Goal: Task Accomplishment & Management: Manage account settings

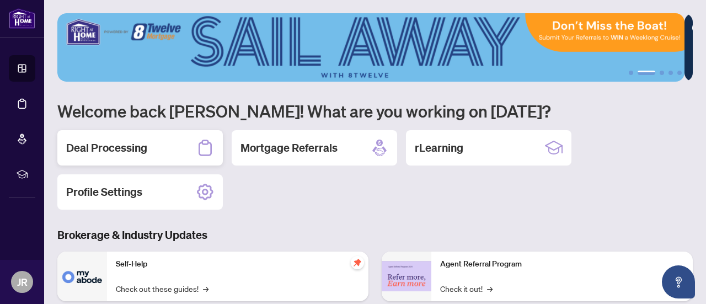
click at [99, 147] on h2 "Deal Processing" at bounding box center [106, 147] width 81 height 15
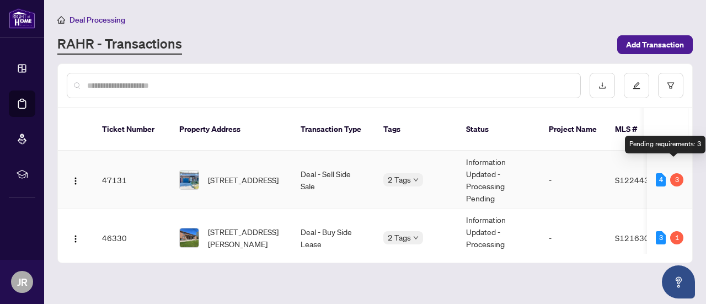
click at [673, 173] on div "3" at bounding box center [676, 179] width 13 height 13
click at [659, 173] on div "4" at bounding box center [661, 179] width 10 height 13
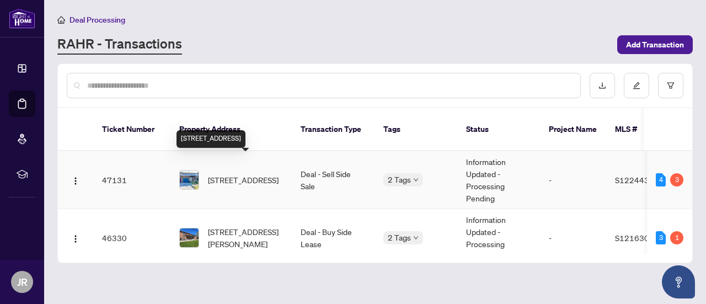
click at [266, 174] on span "[STREET_ADDRESS]" at bounding box center [243, 180] width 71 height 12
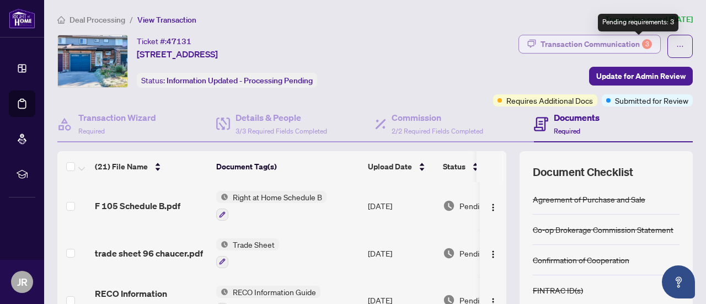
click at [642, 42] on div "3" at bounding box center [647, 44] width 10 height 10
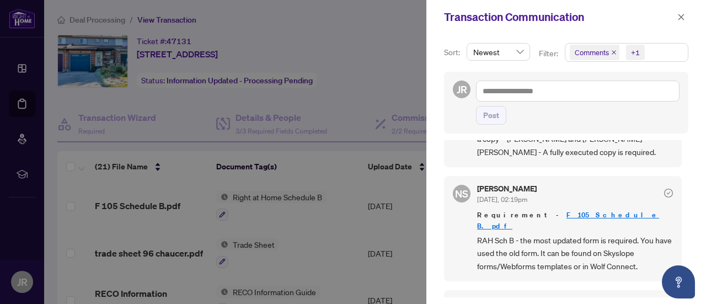
scroll to position [367, 0]
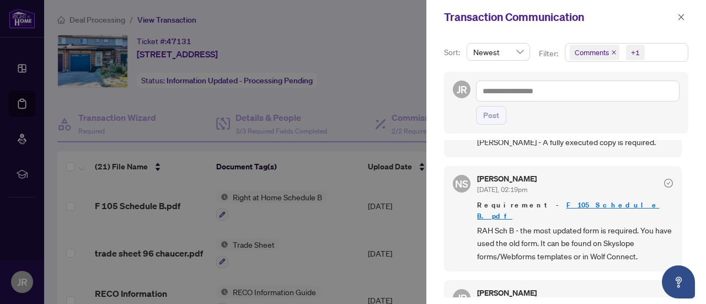
click at [377, 93] on div at bounding box center [353, 152] width 706 height 304
click at [681, 17] on icon "close" at bounding box center [681, 17] width 6 height 6
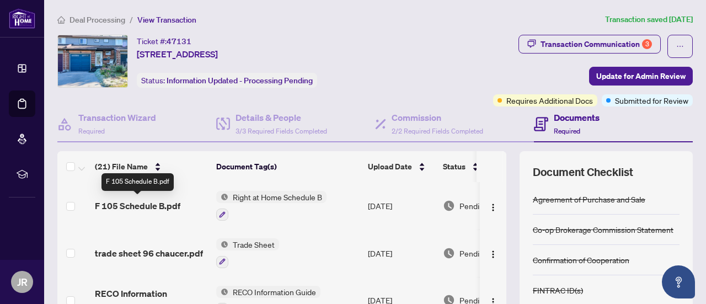
click at [148, 204] on span "F 105 Schedule B.pdf" at bounding box center [137, 205] width 85 height 13
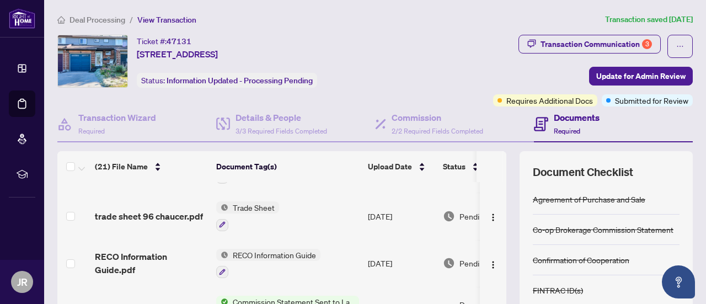
scroll to position [41, 0]
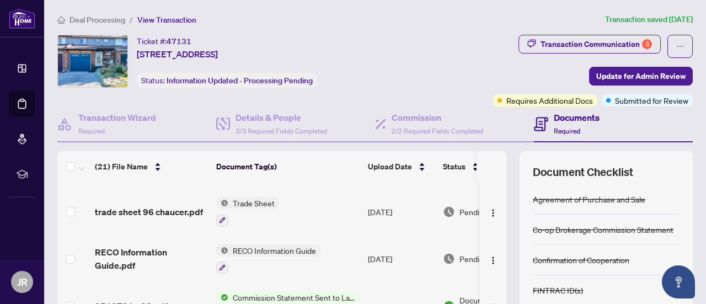
click at [266, 205] on span "Trade Sheet" at bounding box center [253, 203] width 51 height 12
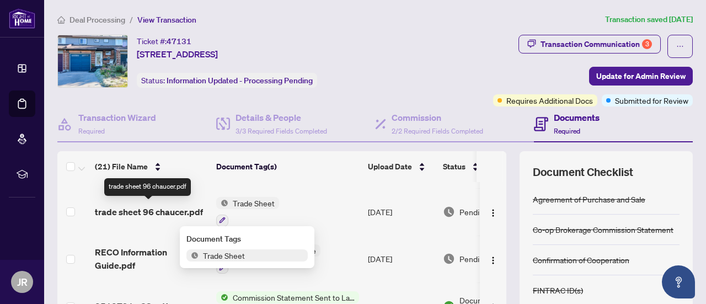
click at [137, 208] on span "trade sheet 96 chaucer.pdf" at bounding box center [149, 211] width 108 height 13
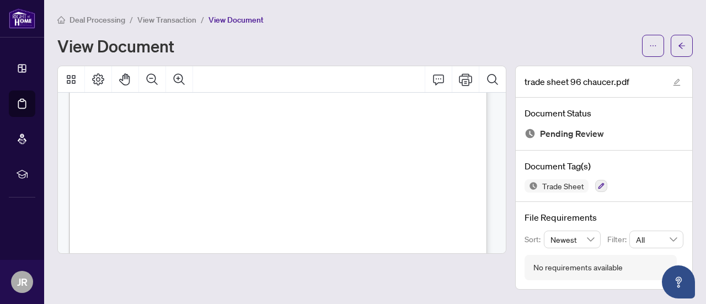
scroll to position [65, 0]
click at [682, 44] on icon "arrow-left" at bounding box center [682, 46] width 8 height 8
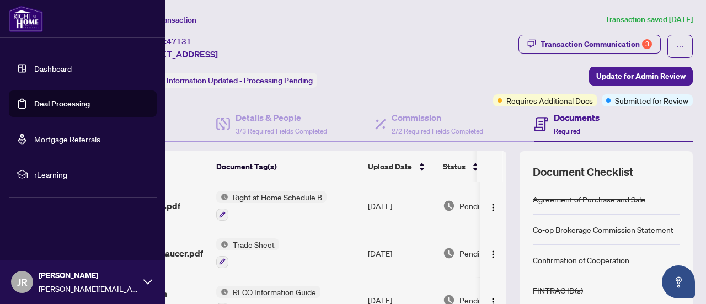
click at [34, 68] on link "Dashboard" at bounding box center [53, 68] width 38 height 10
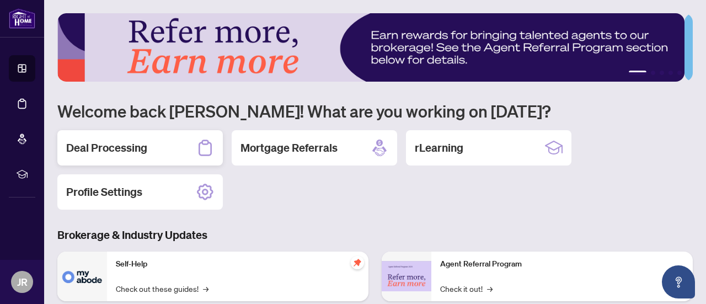
click at [146, 149] on h2 "Deal Processing" at bounding box center [106, 147] width 81 height 15
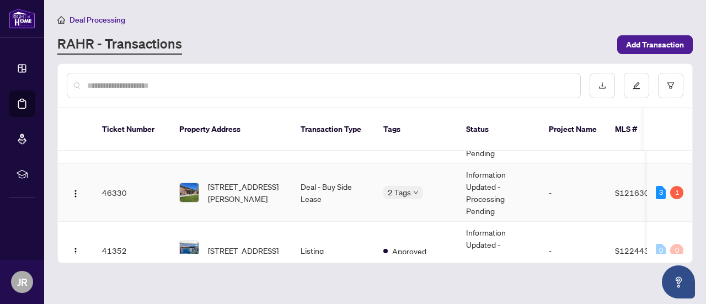
scroll to position [51, 0]
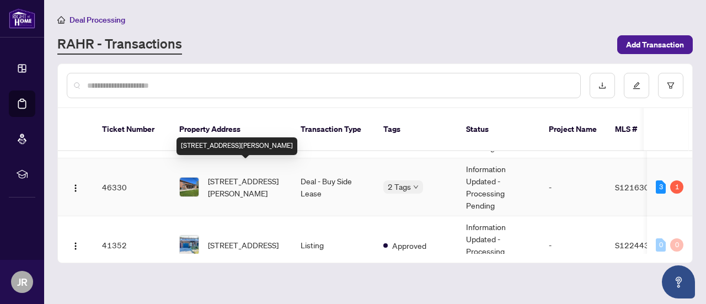
click at [259, 178] on span "[STREET_ADDRESS][PERSON_NAME]" at bounding box center [245, 187] width 75 height 24
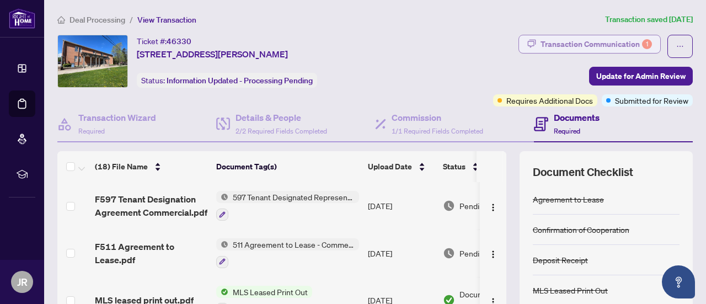
click at [627, 42] on div "Transaction Communication 1" at bounding box center [595, 44] width 111 height 18
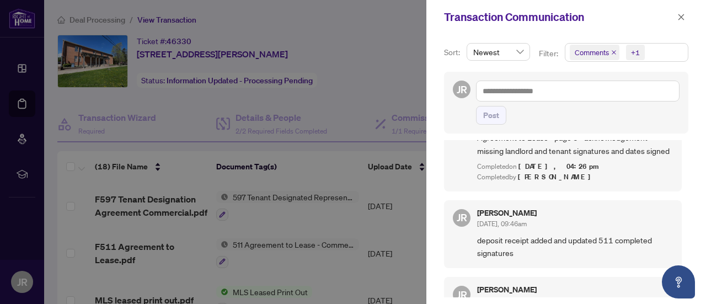
scroll to position [302, 0]
click at [336, 102] on div at bounding box center [353, 152] width 706 height 304
click at [678, 14] on icon "close" at bounding box center [681, 17] width 8 height 8
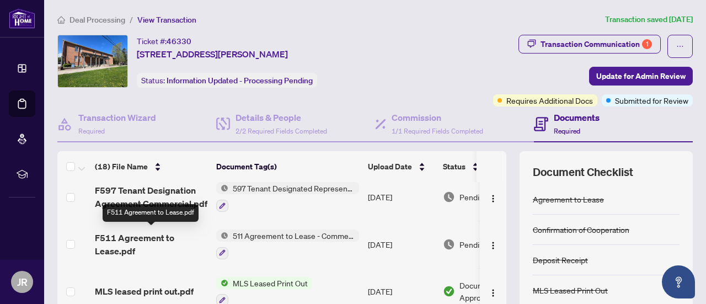
scroll to position [0, 0]
